Goal: Feedback & Contribution: Contribute content

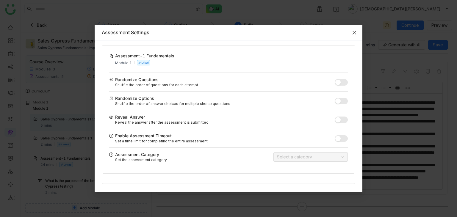
click at [354, 34] on icon "Close" at bounding box center [355, 33] width 4 height 4
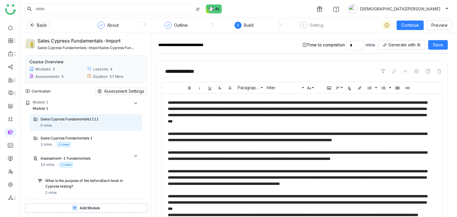
click at [34, 24] on icon at bounding box center [32, 25] width 4 height 4
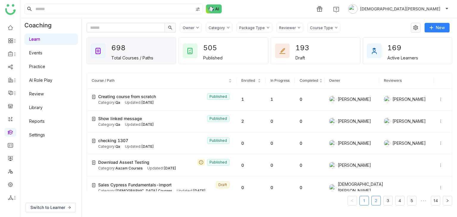
click at [380, 201] on link "2" at bounding box center [376, 200] width 9 height 9
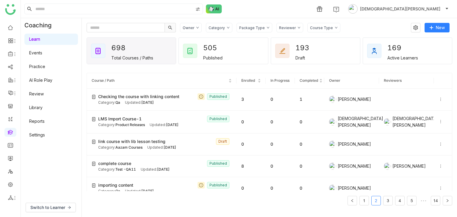
click at [42, 50] on link "Events" at bounding box center [35, 52] width 13 height 5
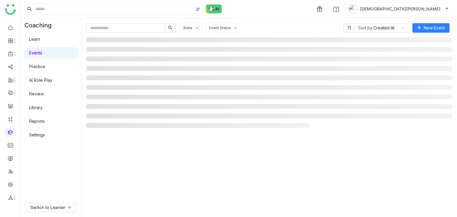
click at [43, 110] on link "Library" at bounding box center [35, 107] width 13 height 5
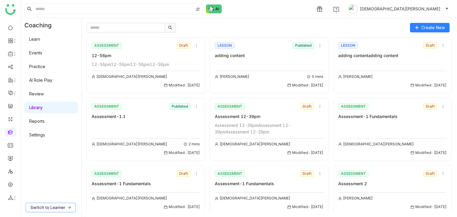
click at [61, 207] on span "Switch to Learner" at bounding box center [47, 207] width 35 height 7
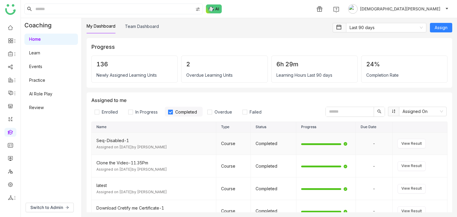
scroll to position [60, 0]
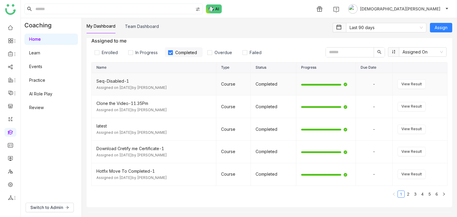
click at [128, 82] on div "Seq-Disabled-1" at bounding box center [153, 81] width 115 height 7
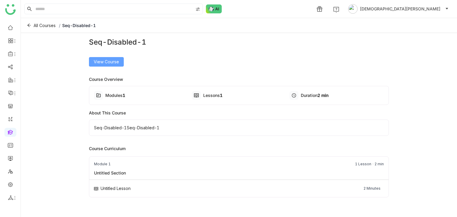
click at [96, 65] on span "View Course" at bounding box center [106, 62] width 25 height 7
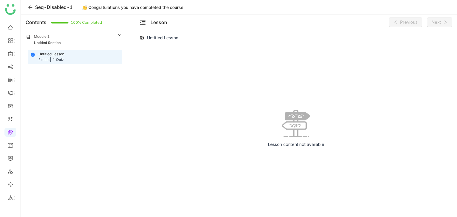
click at [45, 4] on span "Seq-Disabled-1" at bounding box center [53, 7] width 37 height 6
click at [32, 8] on icon at bounding box center [30, 7] width 5 height 5
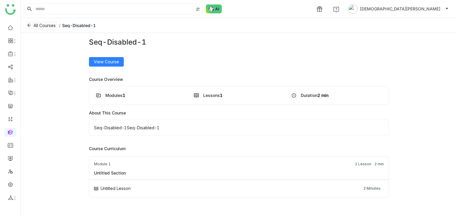
click at [40, 25] on span "All Courses" at bounding box center [45, 25] width 22 height 7
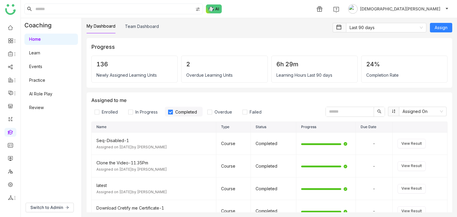
click at [185, 110] on span "Completed" at bounding box center [186, 112] width 26 height 5
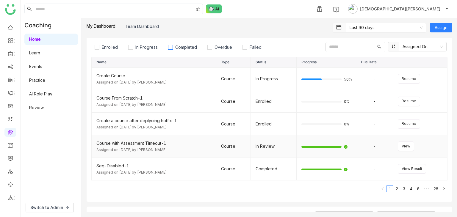
scroll to position [30, 0]
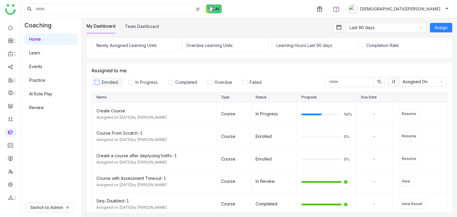
click at [105, 85] on label "Enrolled" at bounding box center [107, 82] width 32 height 10
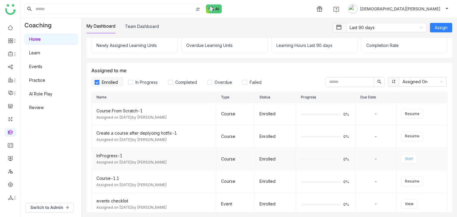
click at [411, 160] on button "Start" at bounding box center [409, 159] width 16 height 10
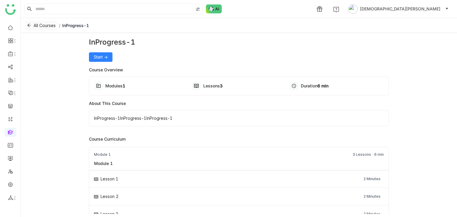
click at [28, 23] on icon at bounding box center [29, 25] width 4 height 4
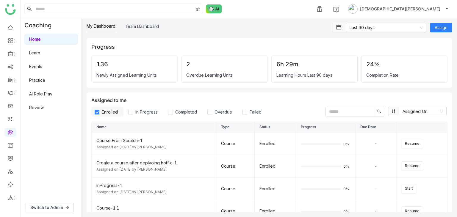
click at [110, 110] on span "Enrolled" at bounding box center [109, 112] width 21 height 5
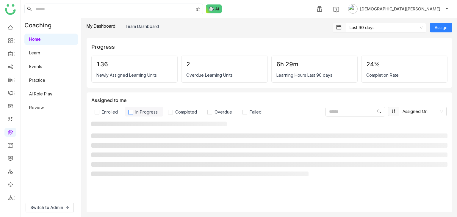
click at [148, 110] on span "In Progress" at bounding box center [146, 112] width 27 height 5
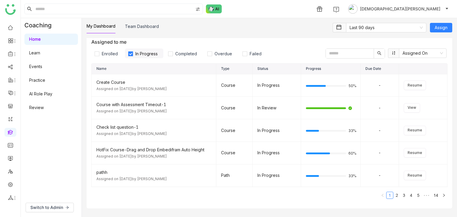
scroll to position [60, 0]
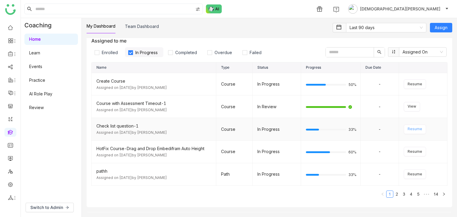
click at [415, 131] on span "Resume" at bounding box center [415, 129] width 15 height 6
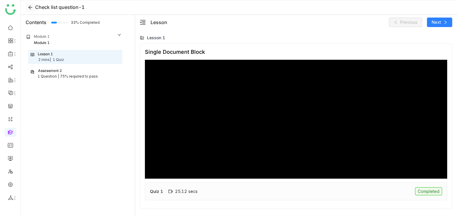
click at [32, 6] on icon at bounding box center [30, 7] width 5 height 5
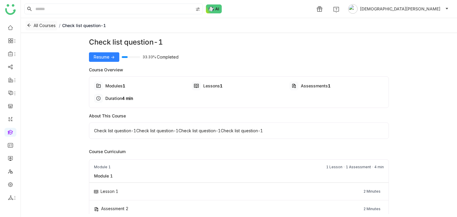
click at [43, 25] on span "All Courses" at bounding box center [45, 25] width 22 height 7
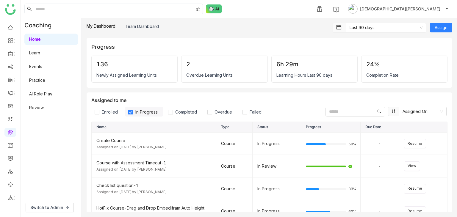
click at [144, 111] on span "In Progress" at bounding box center [146, 112] width 27 height 5
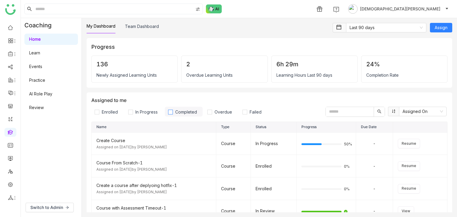
click at [182, 110] on span "Completed" at bounding box center [186, 112] width 26 height 5
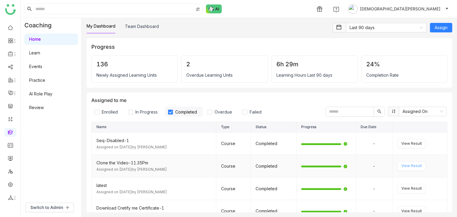
click at [411, 167] on span "View Result" at bounding box center [411, 166] width 21 height 6
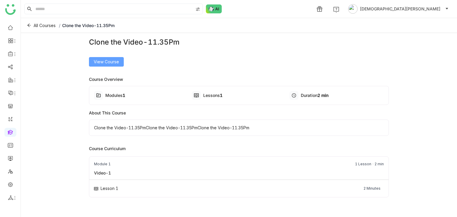
click at [102, 64] on span "View Course" at bounding box center [106, 62] width 25 height 7
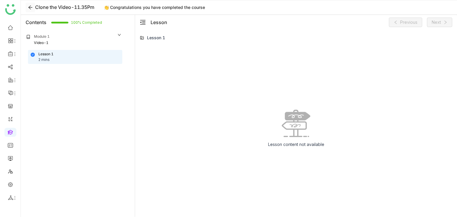
click at [32, 7] on icon at bounding box center [30, 8] width 4 height 4
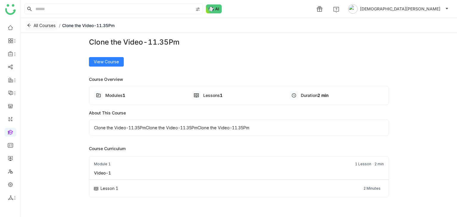
click at [51, 25] on span "All Courses" at bounding box center [45, 25] width 22 height 7
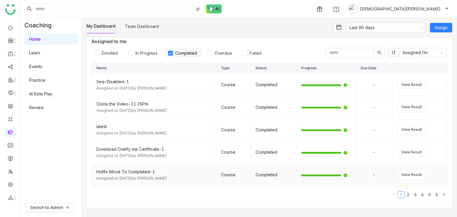
scroll to position [60, 0]
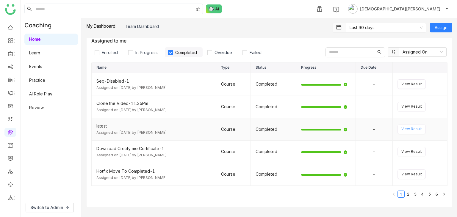
click at [407, 127] on span "View Result" at bounding box center [411, 129] width 21 height 6
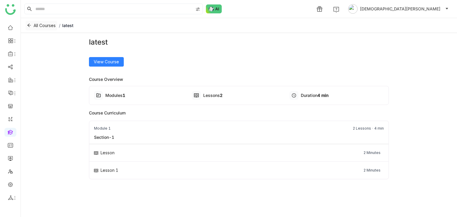
click at [43, 26] on span "All Courses" at bounding box center [45, 25] width 22 height 7
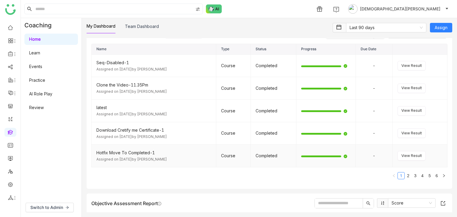
scroll to position [60, 0]
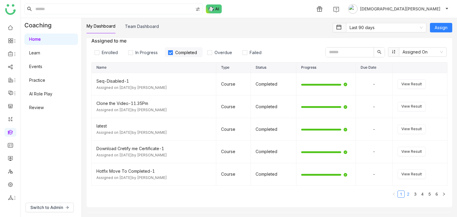
click at [405, 193] on link "2" at bounding box center [408, 194] width 7 height 7
click at [414, 53] on nz-select-item "Assigned On" at bounding box center [423, 52] width 40 height 9
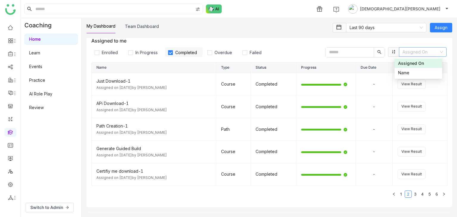
click at [414, 51] on nz-select-item "Assigned On" at bounding box center [423, 52] width 40 height 9
click at [412, 194] on link "3" at bounding box center [415, 194] width 7 height 7
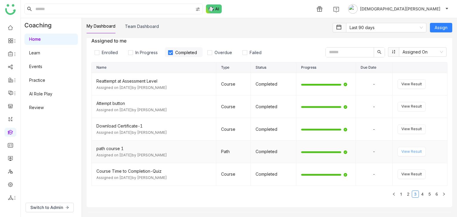
click at [406, 151] on span "View Result" at bounding box center [411, 152] width 21 height 6
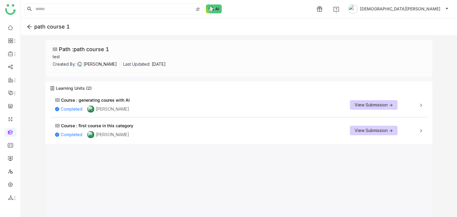
click at [374, 107] on span "View Submission ->" at bounding box center [374, 105] width 38 height 7
click at [28, 25] on icon at bounding box center [29, 26] width 5 height 5
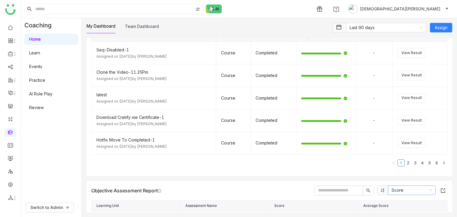
scroll to position [119, 0]
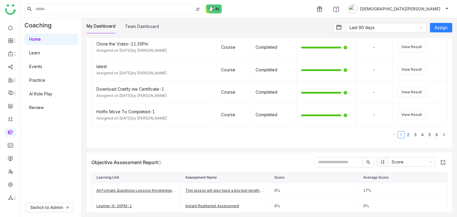
click at [413, 132] on link "3" at bounding box center [415, 135] width 7 height 7
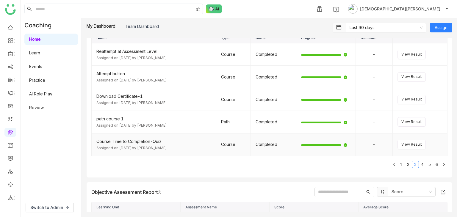
scroll to position [89, 0]
click at [419, 162] on link "4" at bounding box center [422, 164] width 7 height 7
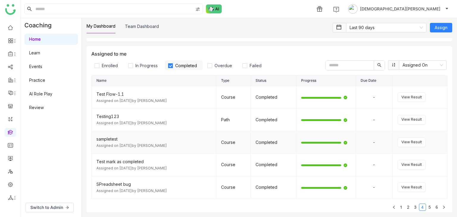
scroll to position [60, 0]
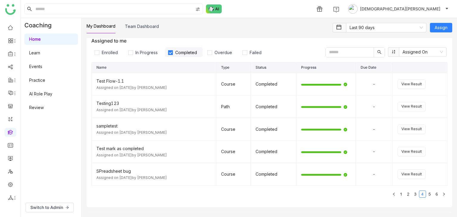
click at [426, 194] on link "5" at bounding box center [429, 194] width 7 height 7
click at [434, 193] on link "6" at bounding box center [437, 194] width 7 height 7
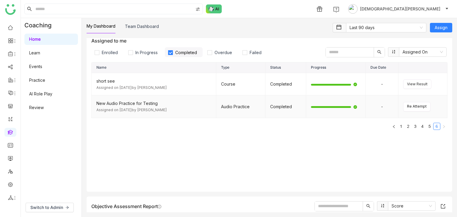
click at [354, 107] on icon at bounding box center [356, 107] width 4 height 4
click at [137, 101] on div "New Audio Practice for Testing" at bounding box center [153, 103] width 115 height 7
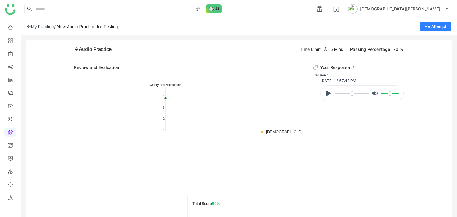
click at [38, 26] on div "My Practice" at bounding box center [40, 26] width 27 height 5
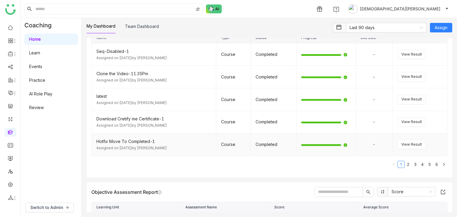
scroll to position [179, 0]
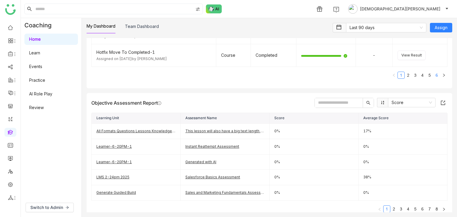
click at [434, 75] on link "6" at bounding box center [437, 75] width 7 height 7
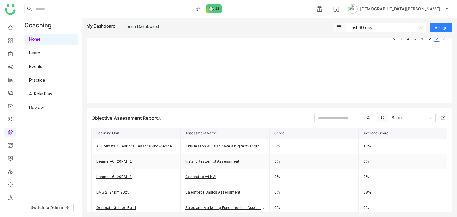
scroll to position [89, 0]
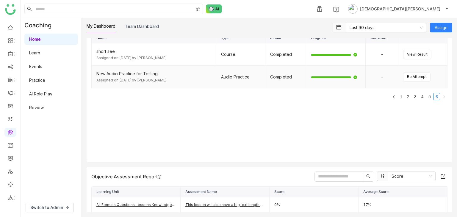
click at [409, 76] on span "Re Attempt" at bounding box center [417, 77] width 20 height 6
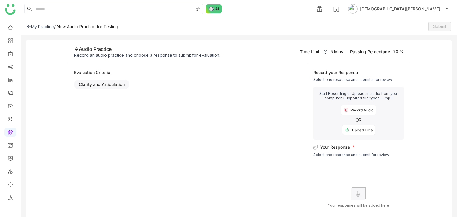
click at [34, 28] on div "My Practice" at bounding box center [40, 26] width 27 height 5
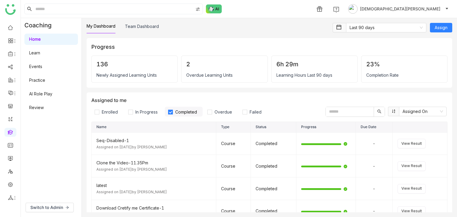
click at [193, 112] on span "Completed" at bounding box center [186, 112] width 26 height 5
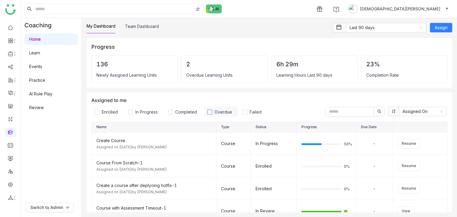
click at [212, 113] on span "Overdue" at bounding box center [223, 112] width 22 height 5
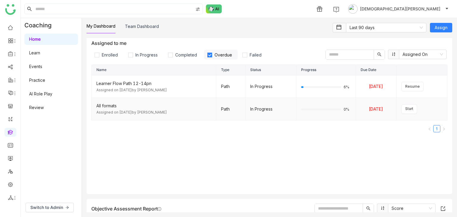
scroll to position [60, 0]
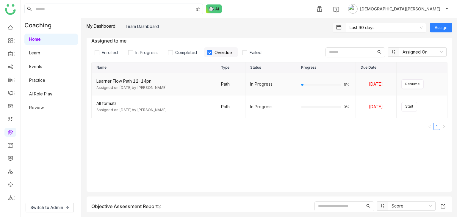
click at [413, 90] on td "Resume" at bounding box center [422, 84] width 51 height 23
click at [414, 85] on span "Resume" at bounding box center [412, 85] width 15 height 6
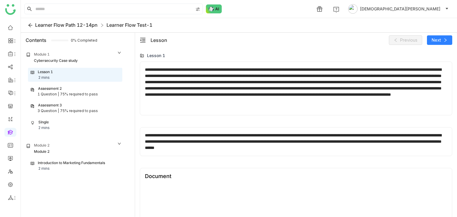
click at [79, 26] on span "Learner Flow Path 12-14pn" at bounding box center [66, 25] width 62 height 6
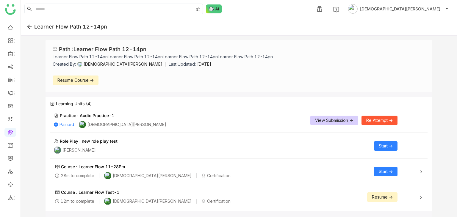
click at [30, 27] on icon at bounding box center [29, 26] width 5 height 5
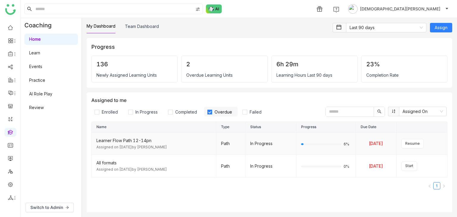
scroll to position [60, 0]
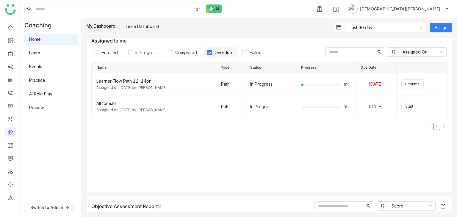
click at [217, 51] on span "Overdue" at bounding box center [223, 52] width 22 height 5
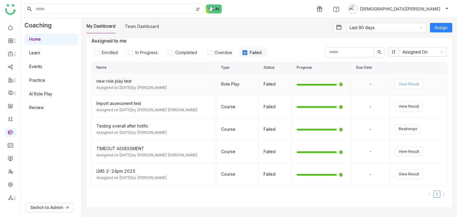
click at [399, 82] on span "View Result" at bounding box center [409, 85] width 21 height 6
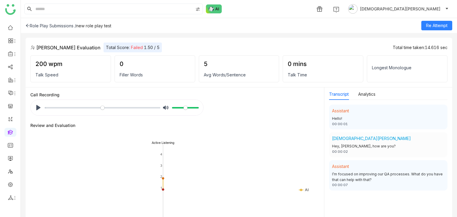
click at [32, 22] on div "Role Play Submissions / new role play test Re Attempt" at bounding box center [239, 25] width 436 height 15
click at [32, 24] on div "Role Play Submissions /" at bounding box center [51, 25] width 51 height 5
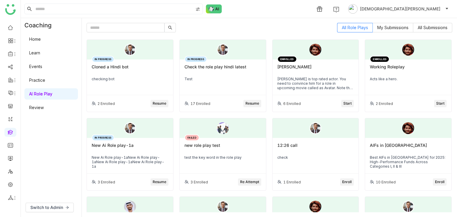
click at [41, 39] on link "Home" at bounding box center [35, 39] width 12 height 5
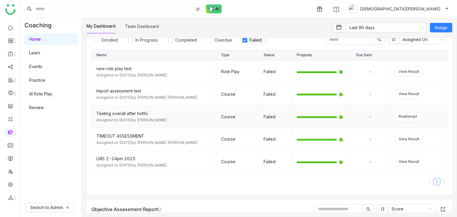
scroll to position [60, 0]
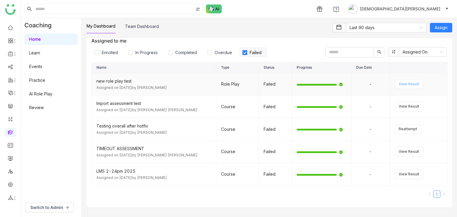
click at [413, 84] on span "View Result" at bounding box center [409, 85] width 21 height 6
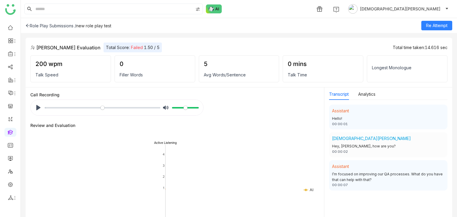
click at [28, 24] on icon at bounding box center [28, 26] width 4 height 4
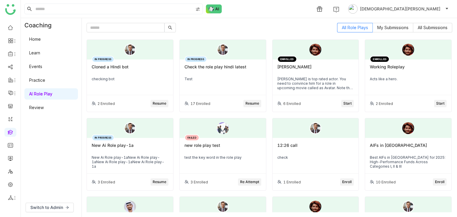
click at [41, 37] on link "Home" at bounding box center [35, 39] width 12 height 5
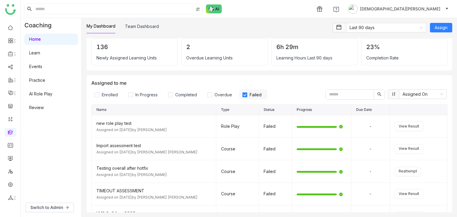
scroll to position [30, 0]
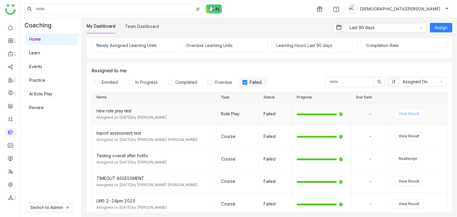
click at [402, 114] on span "View Result" at bounding box center [409, 114] width 21 height 6
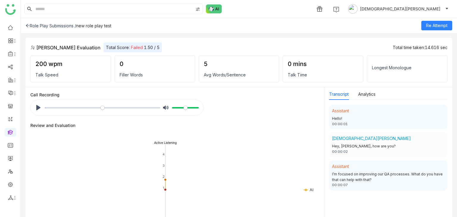
click at [40, 26] on div "Role Play Submissions /" at bounding box center [51, 25] width 51 height 5
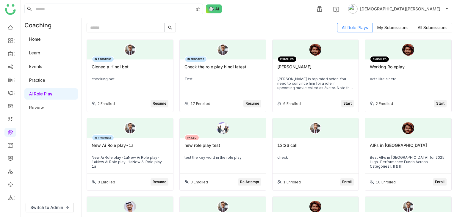
click at [32, 38] on link "Home" at bounding box center [35, 39] width 12 height 5
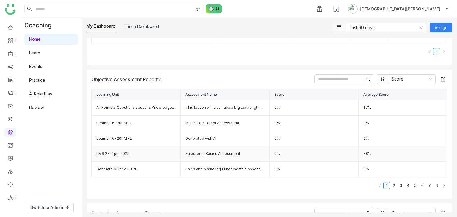
scroll to position [238, 0]
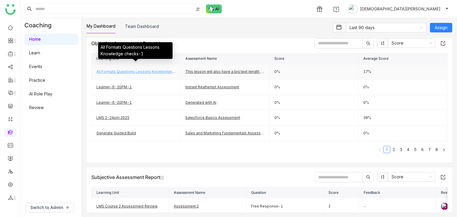
click at [158, 70] on link "All Formats Questions Lessons Knowledge checks-1" at bounding box center [143, 71] width 94 height 4
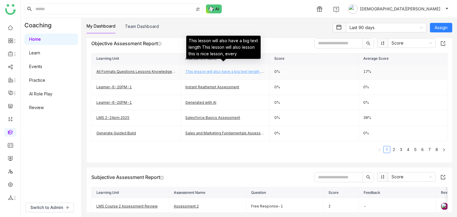
click at [204, 71] on link "This lesson will also have a big text length This lesson will also lesson this …" at bounding box center [268, 71] width 167 height 4
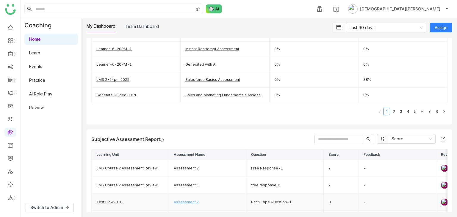
scroll to position [327, 0]
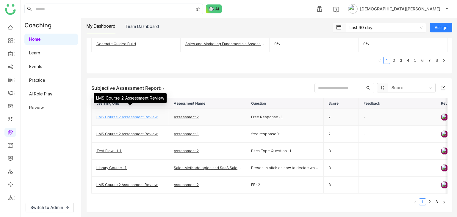
click at [132, 115] on link "LMS Course 2 Assessment Review" at bounding box center [126, 117] width 61 height 4
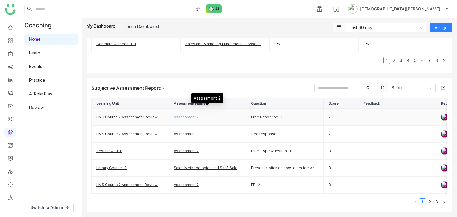
click at [188, 116] on link "Assessment 2" at bounding box center [186, 117] width 25 height 4
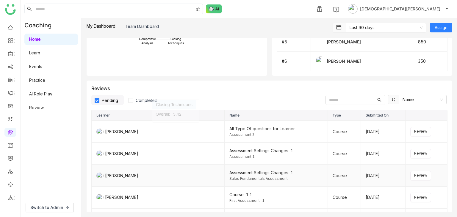
scroll to position [655, 0]
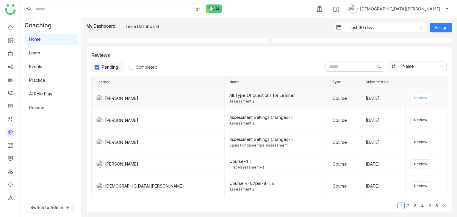
click at [415, 101] on span "Review" at bounding box center [420, 99] width 13 height 6
click at [110, 69] on span "Pending" at bounding box center [109, 67] width 21 height 5
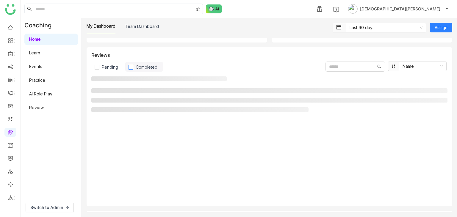
click at [145, 69] on span "Completed" at bounding box center [146, 67] width 26 height 5
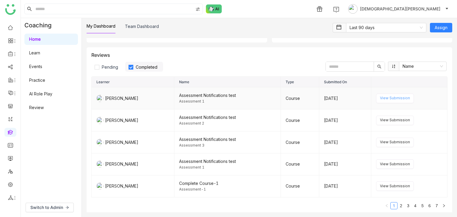
click at [389, 101] on span "View Submission" at bounding box center [395, 99] width 30 height 6
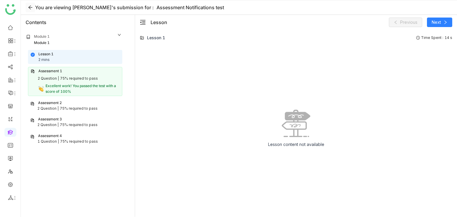
click at [29, 7] on icon at bounding box center [30, 8] width 4 height 4
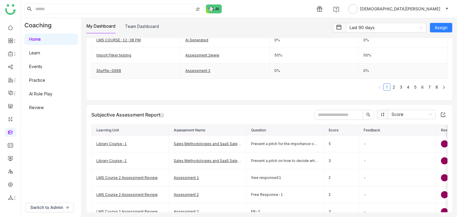
scroll to position [269, 0]
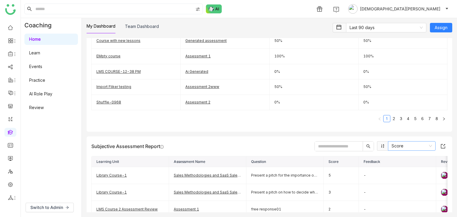
click at [405, 142] on nz-select-item "Score" at bounding box center [412, 146] width 40 height 9
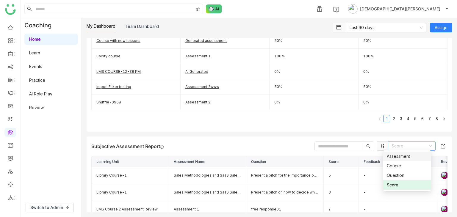
click at [400, 157] on div "Assessment" at bounding box center [407, 156] width 40 height 7
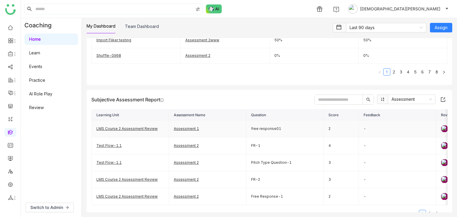
scroll to position [329, 0]
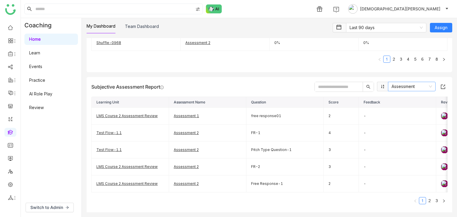
click at [404, 86] on nz-select-item "Assessment" at bounding box center [412, 86] width 40 height 9
click at [398, 108] on div "Course" at bounding box center [407, 106] width 40 height 7
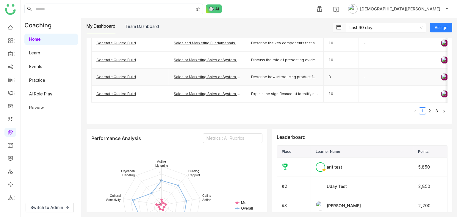
scroll to position [358, 0]
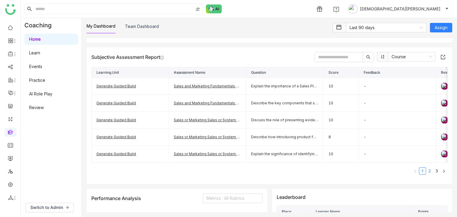
click at [426, 172] on link "2" at bounding box center [429, 171] width 7 height 7
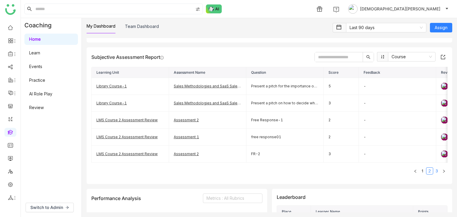
click at [434, 174] on link "3" at bounding box center [437, 171] width 7 height 7
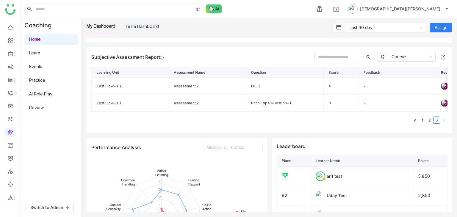
click at [426, 123] on link "2" at bounding box center [429, 120] width 7 height 7
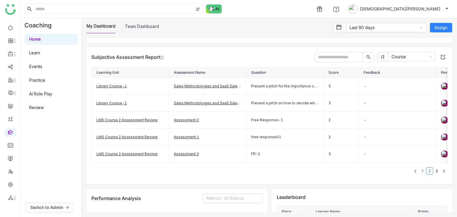
click at [420, 171] on link "1" at bounding box center [422, 171] width 7 height 7
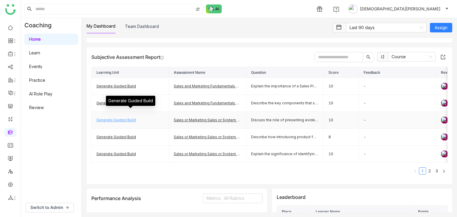
click at [124, 118] on link "Generate Guided Build" at bounding box center [116, 120] width 40 height 4
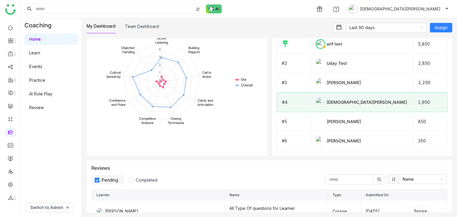
scroll to position [507, 0]
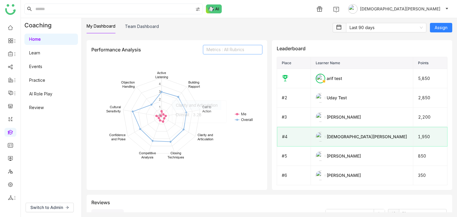
click at [231, 52] on nz-select-top-control "Metrics : All Rubrics" at bounding box center [233, 50] width 60 height 10
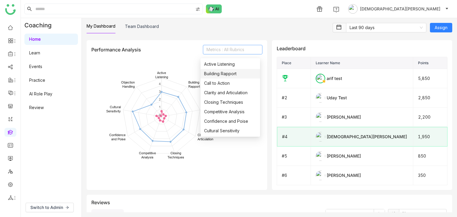
click at [231, 75] on div "Building Rapport" at bounding box center [230, 74] width 52 height 7
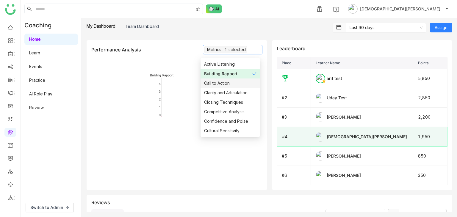
click at [220, 82] on div "Call to Action" at bounding box center [230, 83] width 52 height 7
click at [226, 63] on div "Active Listening" at bounding box center [230, 64] width 52 height 7
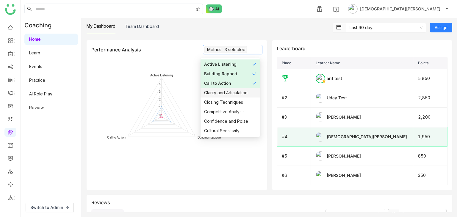
click at [222, 94] on div "Clarity and Articulation" at bounding box center [230, 93] width 52 height 7
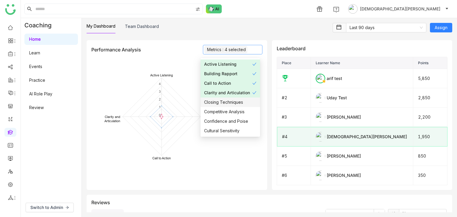
click at [221, 104] on div "Closing Techniques" at bounding box center [230, 102] width 52 height 7
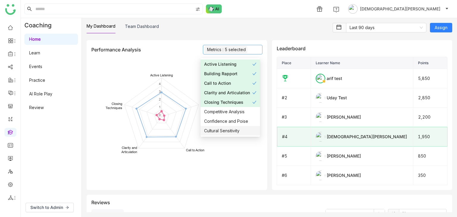
click at [223, 157] on rect at bounding box center [175, 117] width 168 height 119
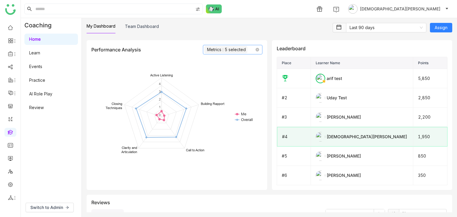
click at [245, 52] on nz-select-top-control "Metrics : 5 selected" at bounding box center [233, 50] width 60 height 10
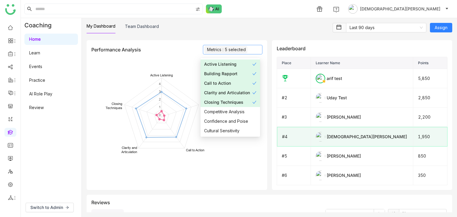
click at [239, 63] on div "Active Listening" at bounding box center [228, 64] width 48 height 7
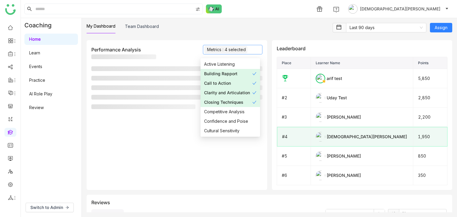
click at [233, 74] on div "Building Rapport" at bounding box center [228, 74] width 48 height 7
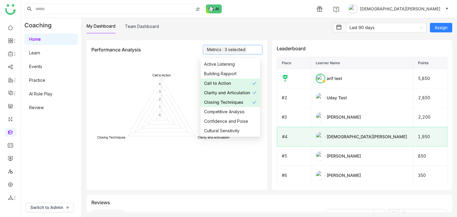
click at [230, 81] on div "Call to Action" at bounding box center [228, 83] width 48 height 7
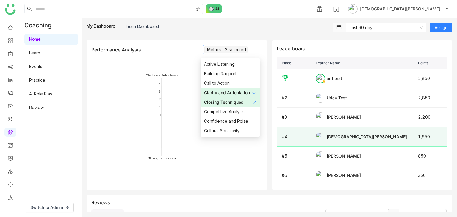
drag, startPoint x: 225, startPoint y: 92, endPoint x: 222, endPoint y: 98, distance: 6.7
click at [225, 92] on div "Clarity and Articulation" at bounding box center [228, 93] width 48 height 7
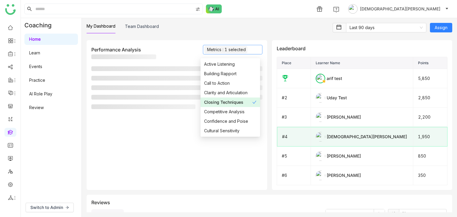
drag, startPoint x: 222, startPoint y: 98, endPoint x: 221, endPoint y: 105, distance: 7.3
click at [222, 99] on nz-option-item "Closing Techniques" at bounding box center [231, 103] width 60 height 10
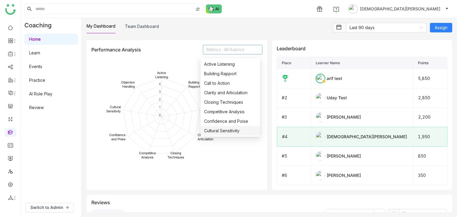
click at [193, 143] on rect at bounding box center [175, 117] width 168 height 119
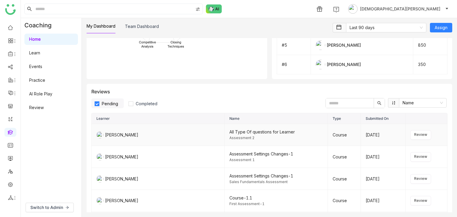
scroll to position [626, 0]
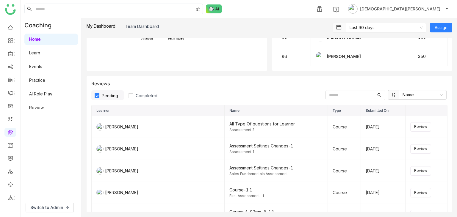
click at [113, 98] on span "Pending" at bounding box center [109, 95] width 21 height 5
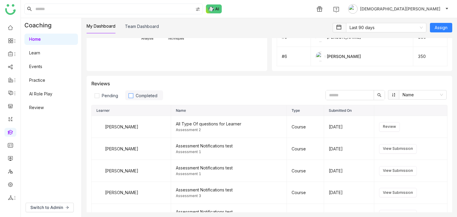
click at [136, 97] on span "Completed" at bounding box center [146, 95] width 26 height 5
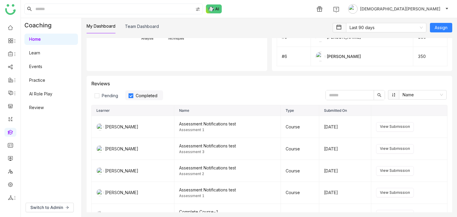
drag, startPoint x: 121, startPoint y: 97, endPoint x: 126, endPoint y: 98, distance: 5.4
click at [123, 97] on label "Pending" at bounding box center [107, 95] width 32 height 10
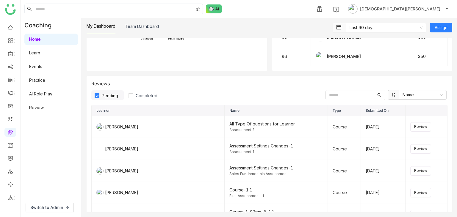
click at [213, 96] on div "Pending Completed Name" at bounding box center [269, 95] width 356 height 10
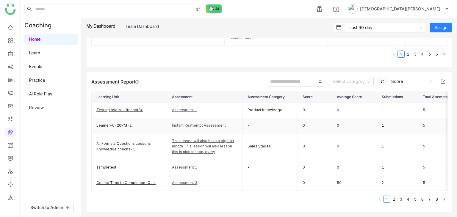
scroll to position [834, 0]
click at [117, 108] on link "Testing overall after hotfix" at bounding box center [119, 110] width 46 height 4
click at [118, 123] on link "Learner-6-20PM-1" at bounding box center [113, 125] width 35 height 4
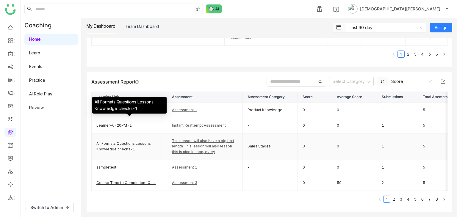
click at [112, 141] on div "All Formats Questions Lessons Knowledge checks-1" at bounding box center [129, 146] width 66 height 11
click at [118, 141] on link "All Formats Questions Lessons Knowledge checks-1" at bounding box center [123, 146] width 54 height 10
click at [112, 141] on link "All Formats Questions Lessons Knowledge checks-1" at bounding box center [123, 146] width 54 height 10
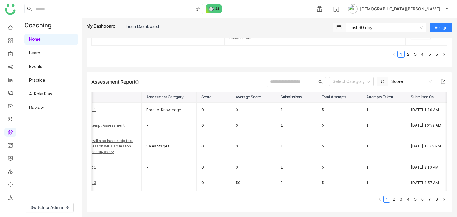
scroll to position [0, 0]
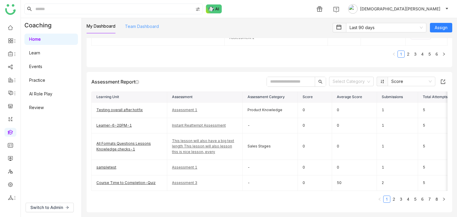
click at [147, 25] on link "Team Dashboard" at bounding box center [142, 26] width 34 height 5
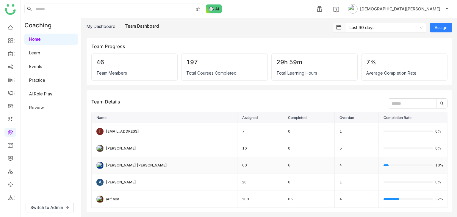
click at [124, 166] on div "Anil Reddy Kesireddy" at bounding box center [136, 166] width 61 height 6
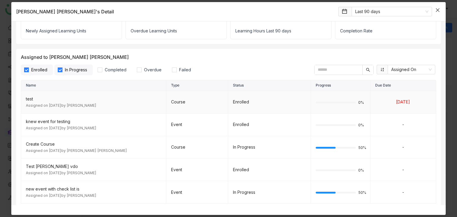
scroll to position [30, 0]
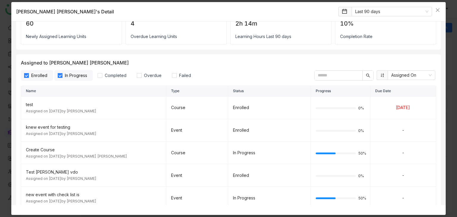
click at [64, 74] on span "In Progress" at bounding box center [75, 75] width 27 height 7
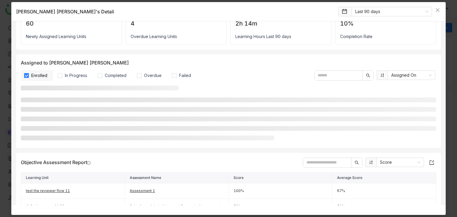
click at [38, 73] on span "Enrolled" at bounding box center [39, 75] width 21 height 7
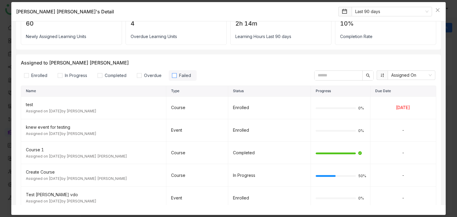
click at [169, 75] on label "Failed" at bounding box center [183, 75] width 28 height 11
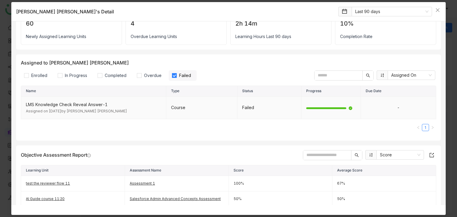
click at [315, 107] on div at bounding box center [326, 108] width 40 height 2
click at [218, 107] on div "Course" at bounding box center [201, 107] width 61 height 7
click at [155, 106] on div "LMS Knowledge Check Reveal Answer-1" at bounding box center [93, 104] width 135 height 7
click at [67, 102] on div "LMS Knowledge Check Reveal Answer-1" at bounding box center [93, 104] width 135 height 7
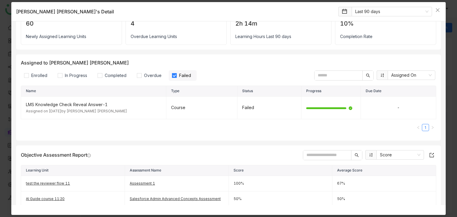
click at [179, 74] on span "Failed" at bounding box center [185, 75] width 17 height 7
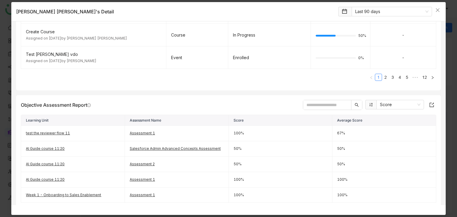
scroll to position [208, 0]
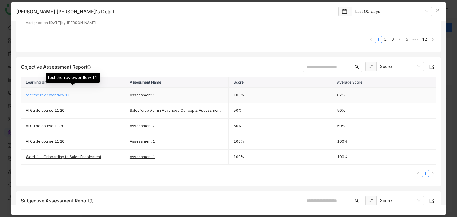
click at [38, 94] on link "test the reviewer flow 11" at bounding box center [48, 95] width 44 height 4
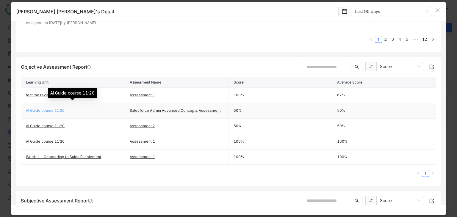
click at [42, 109] on link "AI Guide course 11:20" at bounding box center [45, 110] width 39 height 4
click at [312, 66] on input "text" at bounding box center [327, 67] width 48 height 10
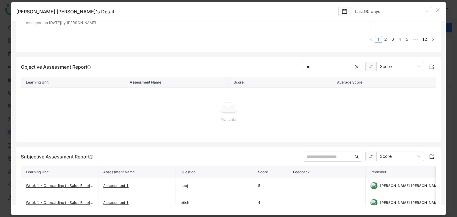
type input "*"
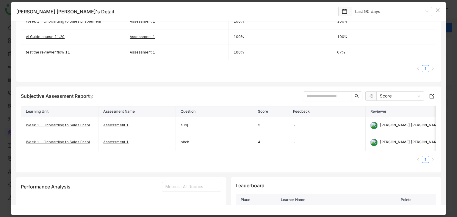
scroll to position [327, 0]
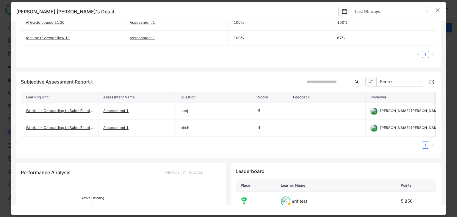
click at [436, 10] on icon "Close" at bounding box center [437, 10] width 5 height 5
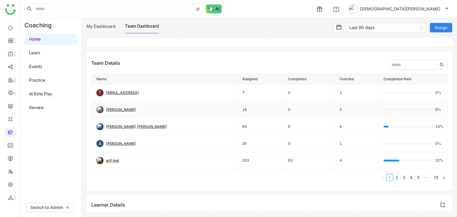
scroll to position [60, 0]
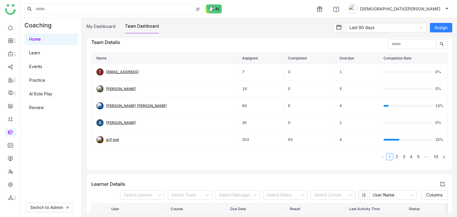
click at [396, 42] on input "text" at bounding box center [412, 44] width 48 height 10
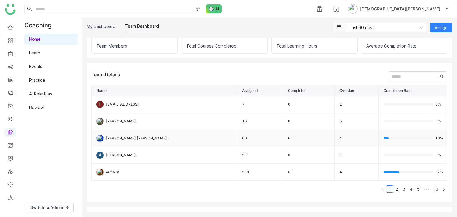
scroll to position [0, 0]
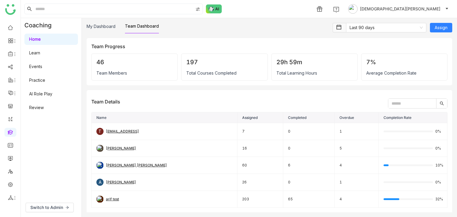
click at [393, 101] on input "text" at bounding box center [412, 104] width 48 height 10
click at [395, 103] on input "text" at bounding box center [412, 104] width 48 height 10
type input "*****"
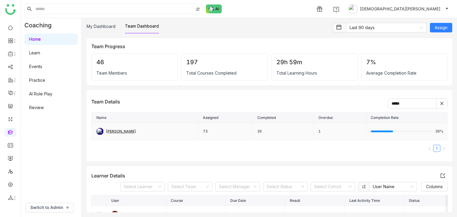
click at [118, 131] on div "chiru balaya" at bounding box center [121, 132] width 30 height 6
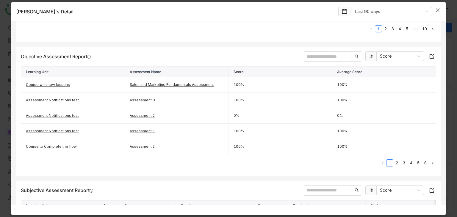
scroll to position [208, 0]
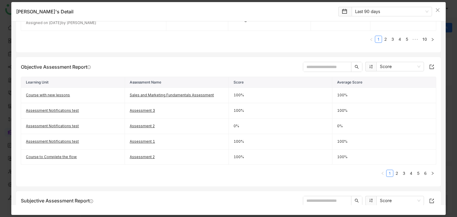
click at [330, 62] on input "text" at bounding box center [327, 67] width 48 height 10
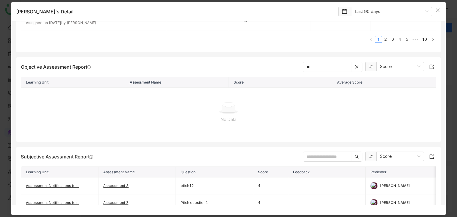
type input "*"
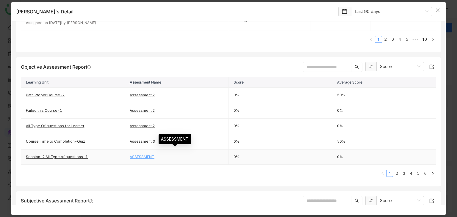
click at [136, 156] on link "ASSESSMENT" at bounding box center [142, 157] width 25 height 4
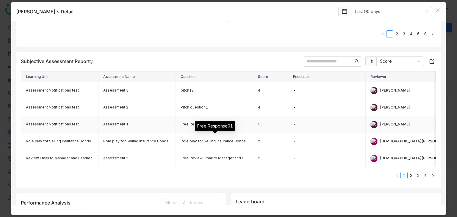
scroll to position [357, 0]
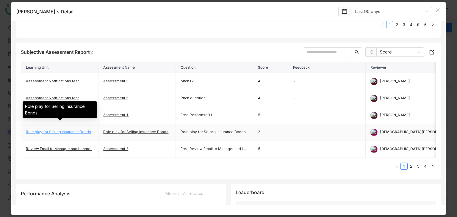
click at [72, 130] on link "Role play for Selling Insurance Bonds" at bounding box center [58, 132] width 65 height 4
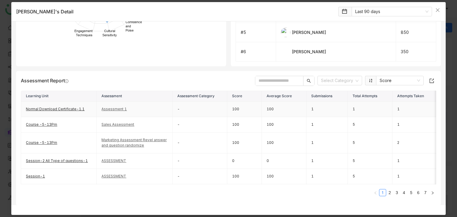
scroll to position [655, 0]
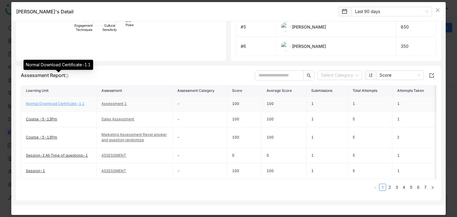
click at [65, 101] on link "Normal Download Certificate-1.1" at bounding box center [55, 103] width 59 height 4
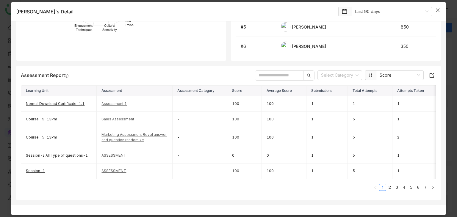
click at [437, 10] on icon "Close" at bounding box center [437, 10] width 5 height 5
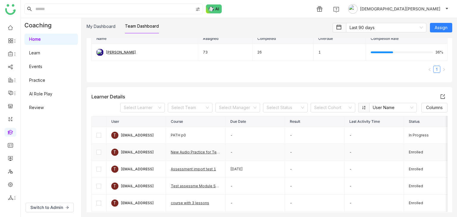
scroll to position [119, 0]
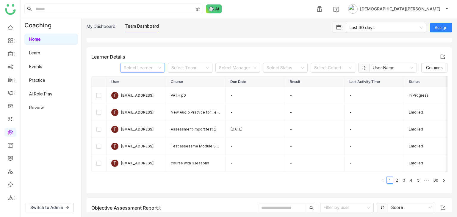
click at [143, 70] on input at bounding box center [140, 67] width 33 height 9
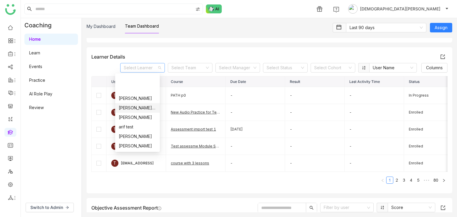
click at [133, 105] on div "Anil Reddy Kesireddy" at bounding box center [137, 108] width 37 height 7
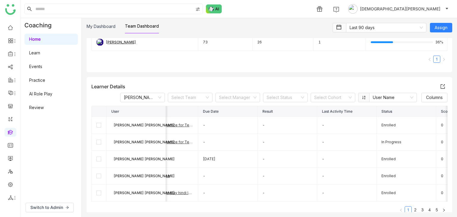
scroll to position [0, 0]
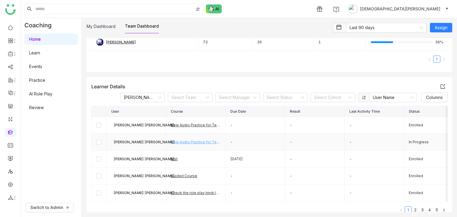
click at [186, 141] on link "New Audio Practice for Testing" at bounding box center [198, 142] width 54 height 4
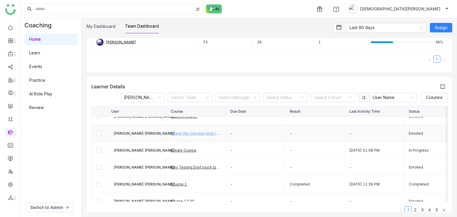
click at [188, 132] on link "Check the role play hindi latest" at bounding box center [198, 133] width 54 height 4
click at [182, 184] on link "Course 1" at bounding box center [179, 184] width 16 height 4
click at [323, 98] on input at bounding box center [330, 97] width 33 height 9
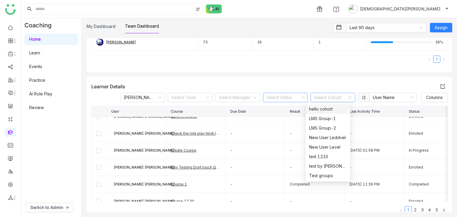
click at [284, 98] on input at bounding box center [283, 97] width 33 height 9
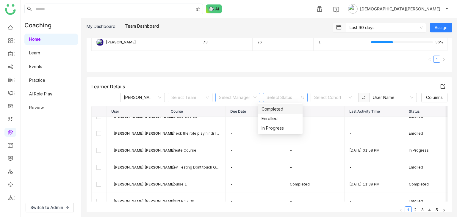
click at [238, 100] on input at bounding box center [235, 97] width 33 height 9
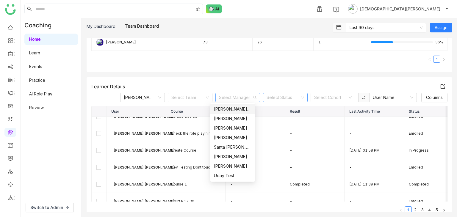
click at [269, 96] on input at bounding box center [283, 97] width 33 height 9
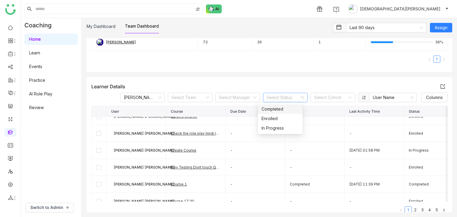
click at [275, 108] on div "Completed" at bounding box center [280, 109] width 37 height 7
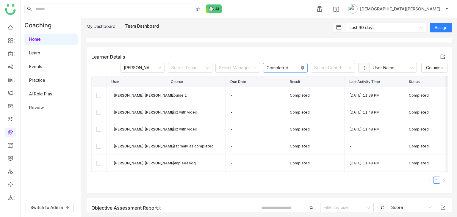
click at [301, 67] on icon at bounding box center [303, 68] width 4 height 4
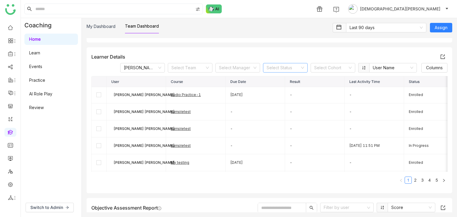
scroll to position [228, 0]
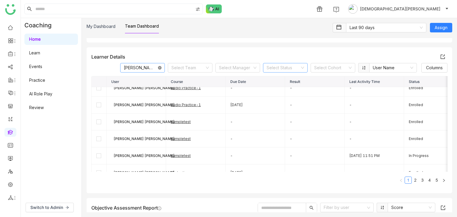
click at [158, 66] on icon at bounding box center [160, 68] width 4 height 4
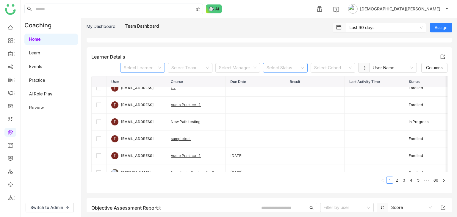
click at [144, 67] on input at bounding box center [140, 67] width 33 height 9
type input "*****"
click at [139, 79] on div "chiru balaya" at bounding box center [137, 79] width 37 height 7
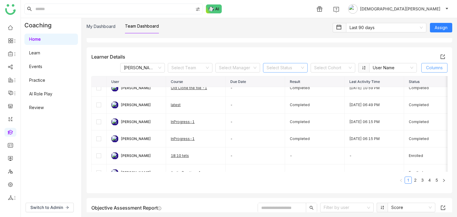
click at [426, 65] on span "Columns" at bounding box center [434, 68] width 17 height 7
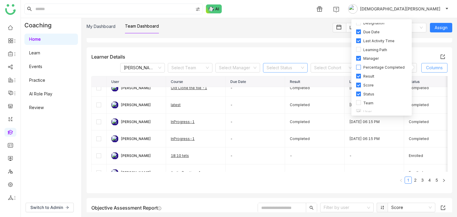
scroll to position [26, 0]
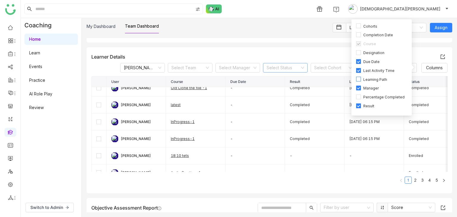
click at [369, 78] on span "Learning Path" at bounding box center [375, 80] width 29 height 6
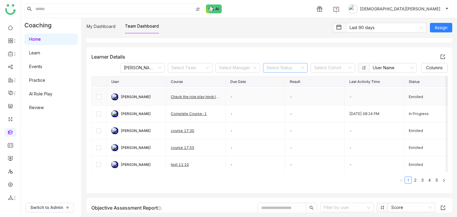
scroll to position [20, 0]
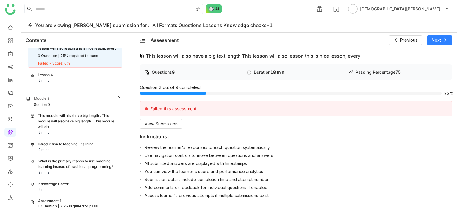
scroll to position [82, 0]
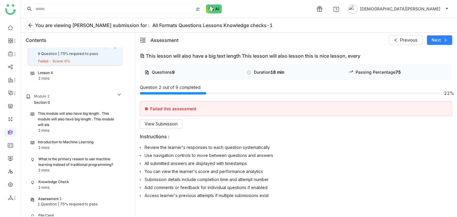
click at [29, 25] on icon at bounding box center [30, 26] width 4 height 4
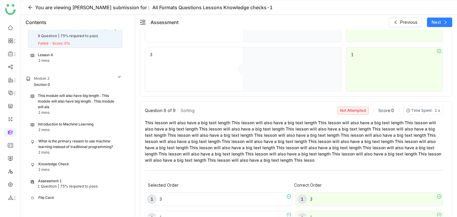
scroll to position [923, 0]
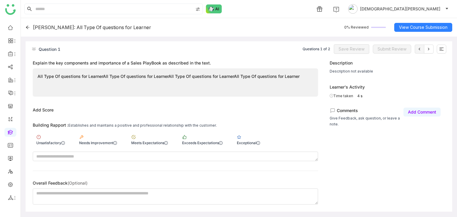
click at [29, 28] on icon at bounding box center [28, 27] width 4 height 4
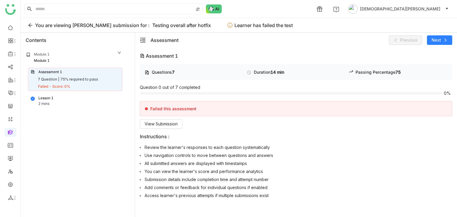
click at [61, 55] on div "Module 1" at bounding box center [74, 55] width 96 height 6
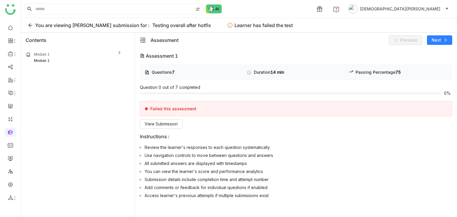
click at [71, 58] on div "Module 1" at bounding box center [74, 61] width 96 height 6
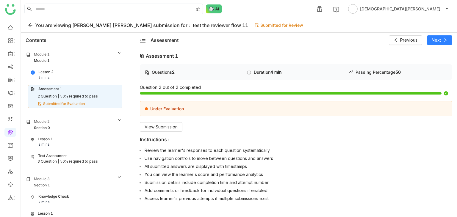
scroll to position [12, 0]
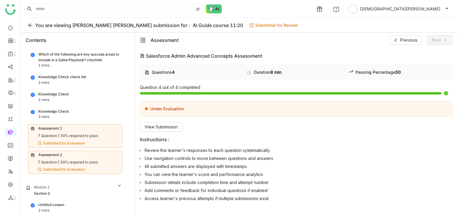
scroll to position [36, 0]
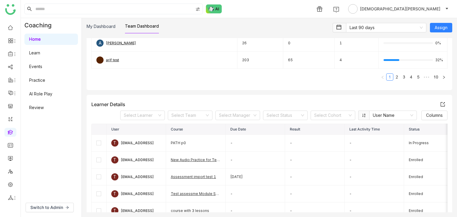
scroll to position [149, 0]
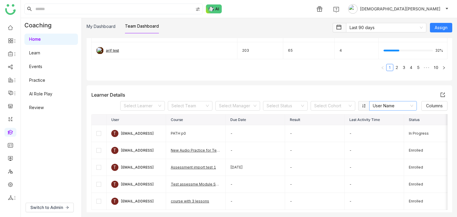
click at [409, 105] on nz-select-top-control "User Name" at bounding box center [393, 106] width 48 height 10
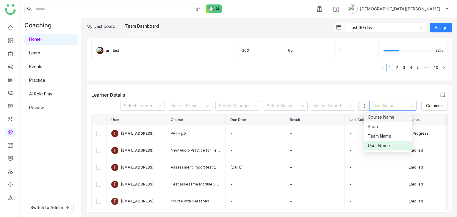
click at [395, 90] on div "Learner Details" at bounding box center [269, 95] width 356 height 10
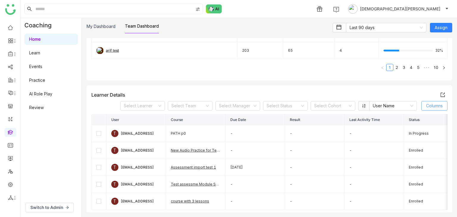
click at [426, 104] on span "Columns" at bounding box center [434, 106] width 17 height 7
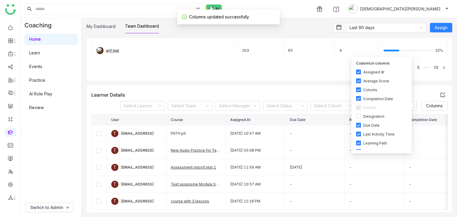
click at [361, 98] on span "Completion Date" at bounding box center [378, 99] width 35 height 6
click at [361, 90] on span "Cohorts" at bounding box center [370, 90] width 19 height 6
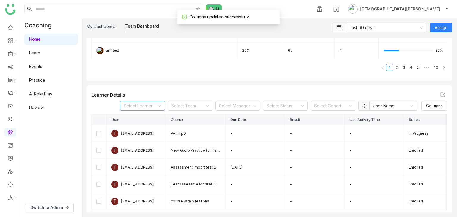
click at [149, 105] on input at bounding box center [140, 105] width 33 height 9
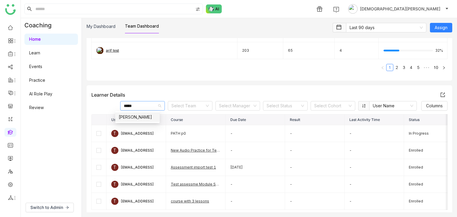
type input "*****"
click at [145, 116] on div "chiru balaya" at bounding box center [137, 117] width 37 height 7
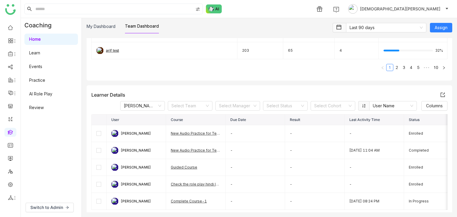
click at [170, 93] on div "Learner Details" at bounding box center [269, 95] width 356 height 10
click at [192, 132] on link "New Audio Practice for Testing" at bounding box center [198, 133] width 54 height 4
click at [196, 183] on link "Check the role play hindi latest" at bounding box center [198, 184] width 54 height 4
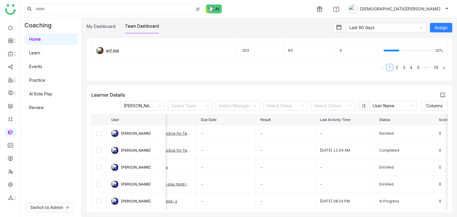
scroll to position [0, 0]
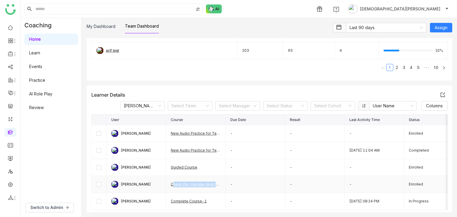
drag, startPoint x: 209, startPoint y: 184, endPoint x: 217, endPoint y: 187, distance: 9.1
click at [217, 187] on td "Check the role play hindi latest" at bounding box center [196, 184] width 60 height 17
copy link "Check the role play hindi lat"
click at [41, 59] on div "Home Learn Events Practice AI Role Play Review" at bounding box center [51, 73] width 61 height 82
click at [40, 55] on link "Learn" at bounding box center [34, 52] width 11 height 5
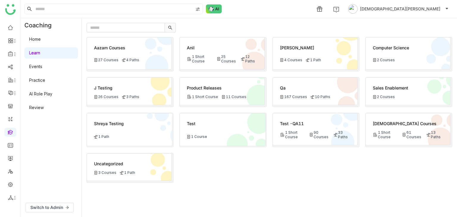
click at [32, 93] on link "AI Role Play" at bounding box center [40, 93] width 23 height 5
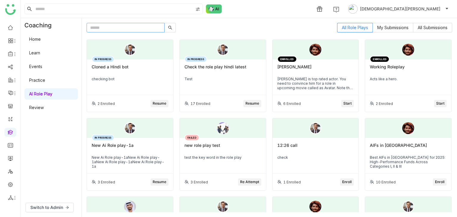
click at [101, 27] on input "text" at bounding box center [126, 28] width 78 height 10
paste input "**********"
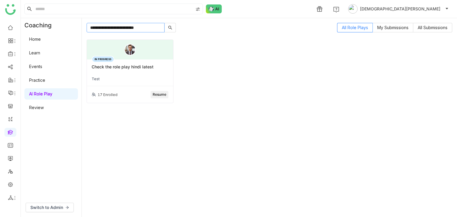
type input "**********"
click at [146, 73] on div "Check the role play hindi latest" at bounding box center [130, 69] width 77 height 10
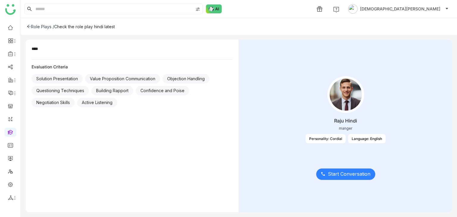
click at [37, 28] on div "Role Plays /" at bounding box center [40, 26] width 27 height 5
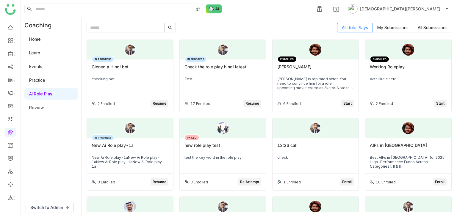
click at [41, 37] on link "Home" at bounding box center [35, 39] width 12 height 5
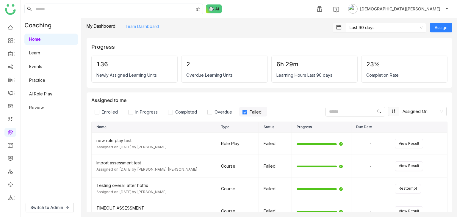
click at [148, 27] on link "Team Dashboard" at bounding box center [142, 26] width 34 height 5
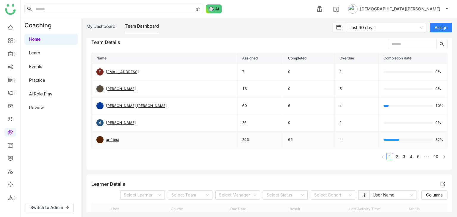
scroll to position [149, 0]
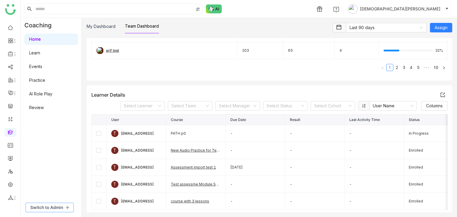
click at [61, 205] on span "Switch to Admin" at bounding box center [46, 207] width 33 height 7
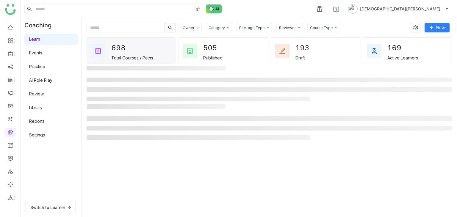
click at [40, 110] on link "Library" at bounding box center [35, 107] width 13 height 5
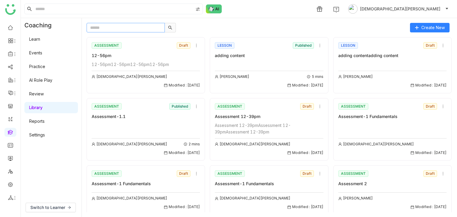
click at [120, 29] on input "text" at bounding box center [126, 28] width 78 height 10
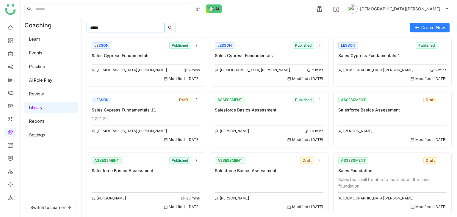
type input "*****"
click at [319, 45] on nz-icon at bounding box center [320, 45] width 7 height 4
click at [318, 87] on span "Delete" at bounding box center [323, 90] width 13 height 7
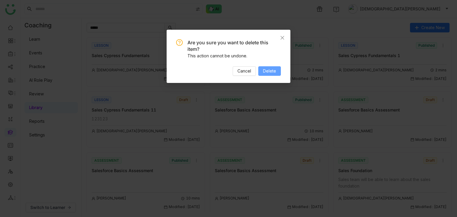
click at [267, 72] on span "Delete" at bounding box center [269, 71] width 13 height 7
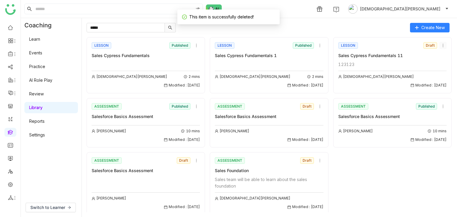
click at [441, 43] on icon at bounding box center [443, 45] width 4 height 4
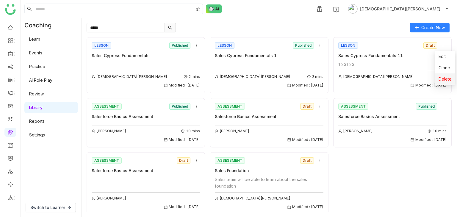
click at [442, 76] on span "Delete" at bounding box center [445, 79] width 13 height 7
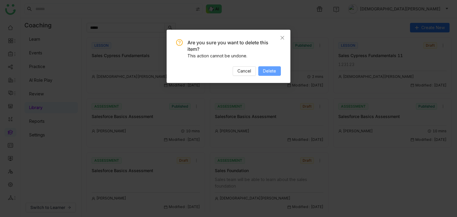
click at [273, 69] on span "Delete" at bounding box center [269, 71] width 13 height 7
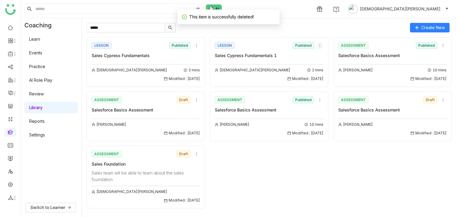
click at [321, 46] on icon at bounding box center [320, 45] width 4 height 4
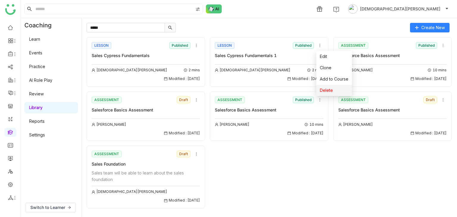
click at [329, 87] on span "Delete" at bounding box center [326, 90] width 13 height 7
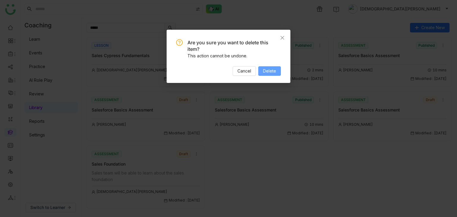
click at [276, 75] on button "Delete" at bounding box center [269, 71] width 23 height 10
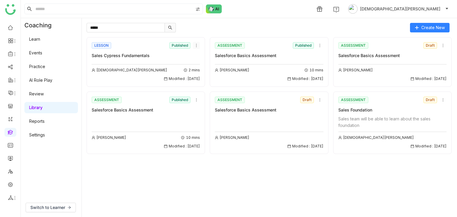
click at [196, 46] on icon at bounding box center [196, 45] width 4 height 4
click at [202, 69] on span "Clone" at bounding box center [203, 68] width 12 height 7
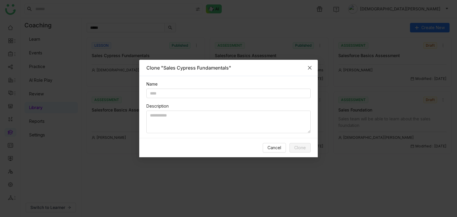
click at [308, 68] on icon "Close" at bounding box center [309, 67] width 5 height 5
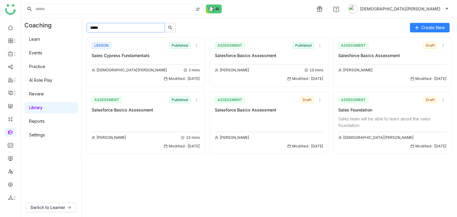
click at [96, 27] on input "*****" at bounding box center [126, 28] width 78 height 10
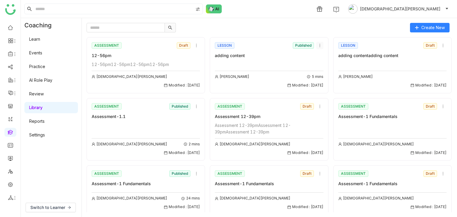
click at [318, 47] on icon at bounding box center [320, 45] width 4 height 4
click at [236, 61] on div "Arif uddin 5 mins Modified : 05/09/2025" at bounding box center [269, 74] width 108 height 27
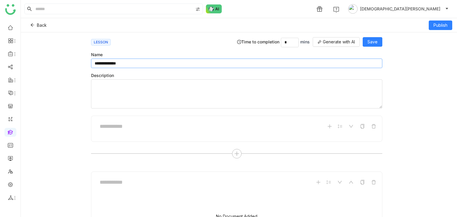
click at [110, 63] on input "**********" at bounding box center [236, 64] width 291 height 10
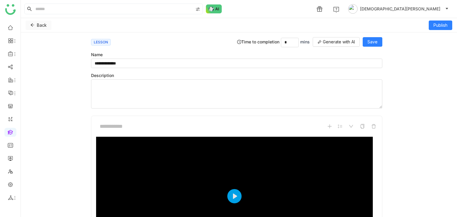
click at [33, 25] on icon at bounding box center [32, 25] width 4 height 4
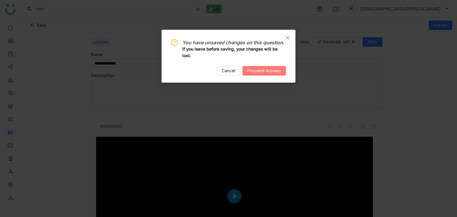
click at [254, 70] on span "Proceed Anyway" at bounding box center [264, 71] width 34 height 7
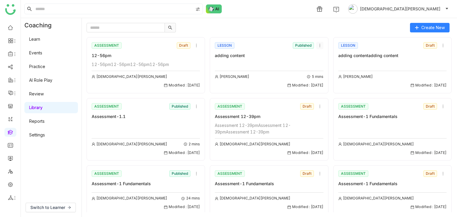
click at [318, 45] on icon at bounding box center [320, 45] width 4 height 4
click at [323, 68] on span "Clone" at bounding box center [323, 68] width 12 height 7
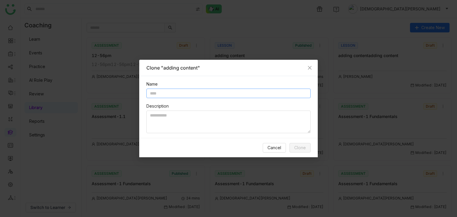
paste input "**********"
click at [182, 96] on input "text" at bounding box center [228, 94] width 164 height 10
type input "**********"
click at [173, 118] on textarea at bounding box center [228, 122] width 164 height 23
paste textarea "**********"
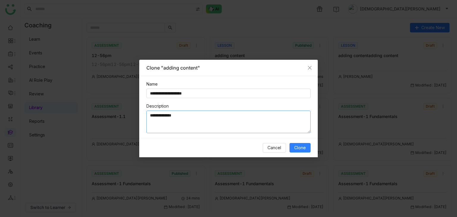
paste textarea "**********"
type textarea "**********"
click at [300, 149] on span "Clone" at bounding box center [300, 148] width 12 height 7
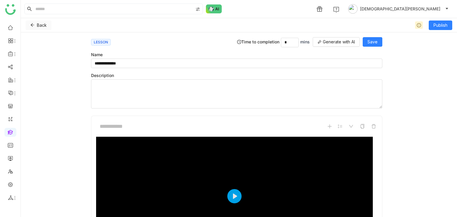
click at [31, 26] on icon at bounding box center [32, 25] width 4 height 4
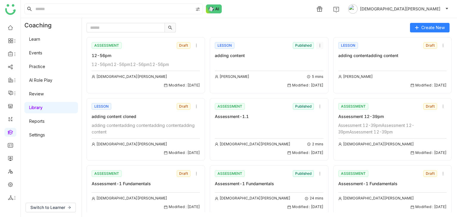
click at [318, 45] on icon at bounding box center [320, 45] width 4 height 4
click at [324, 68] on span "Clone" at bounding box center [323, 68] width 12 height 7
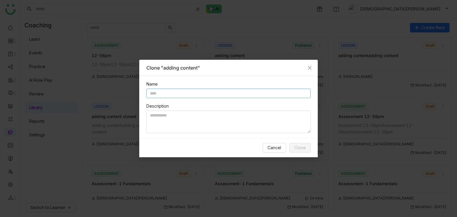
paste input "**********"
click at [152, 96] on input "text" at bounding box center [228, 94] width 164 height 10
paste input "**********"
type input "**********"
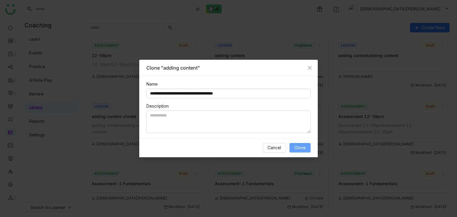
click at [294, 148] on button "Clone" at bounding box center [300, 148] width 21 height 10
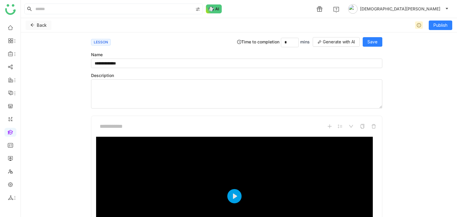
click at [31, 26] on icon at bounding box center [32, 25] width 4 height 4
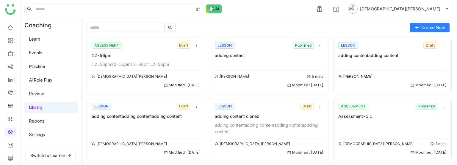
click at [160, 124] on div "Vishnu Vardhan Modified : 10/09/2025" at bounding box center [146, 139] width 108 height 34
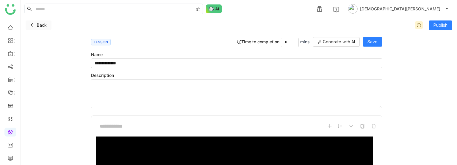
click at [35, 24] on button "Back" at bounding box center [39, 26] width 26 height 10
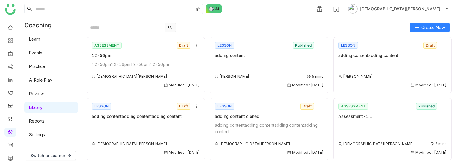
click at [128, 30] on input "text" at bounding box center [126, 28] width 78 height 10
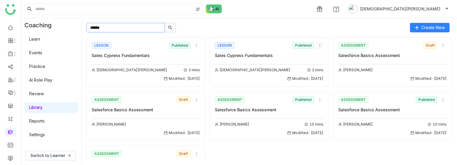
type input "*****"
click at [318, 44] on icon at bounding box center [320, 45] width 4 height 4
click at [325, 68] on span "Clone" at bounding box center [323, 68] width 12 height 7
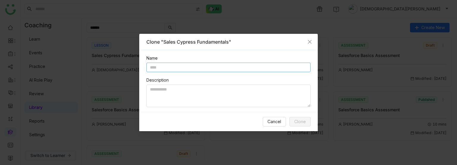
click at [225, 66] on input "text" at bounding box center [228, 68] width 164 height 10
type input "**********"
click at [177, 95] on textarea at bounding box center [228, 96] width 164 height 23
paste textarea "**********"
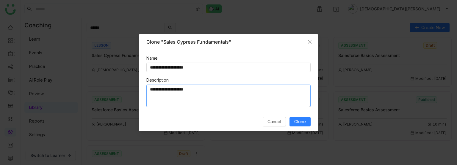
paste textarea "**********"
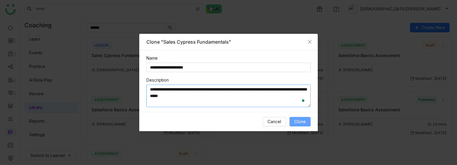
type textarea "**********"
click at [301, 118] on button "Clone" at bounding box center [300, 122] width 21 height 10
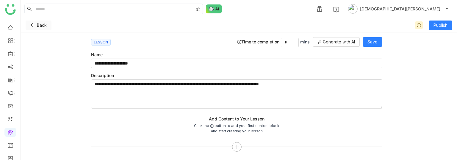
click at [33, 24] on icon at bounding box center [32, 25] width 4 height 4
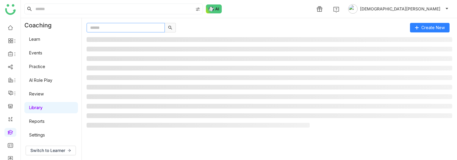
click at [117, 29] on input "text" at bounding box center [126, 28] width 78 height 10
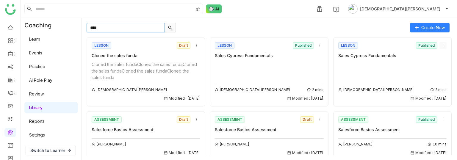
type input "****"
click at [441, 46] on icon at bounding box center [443, 45] width 4 height 4
click at [421, 89] on span "Delete" at bounding box center [416, 90] width 13 height 7
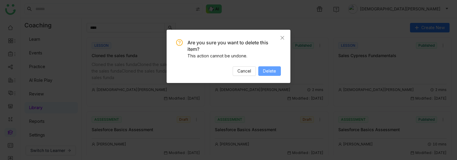
click at [262, 69] on button "Delete" at bounding box center [269, 71] width 23 height 10
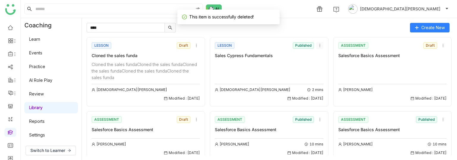
click at [318, 44] on icon at bounding box center [320, 45] width 4 height 4
click at [322, 92] on span "Delete" at bounding box center [323, 90] width 13 height 7
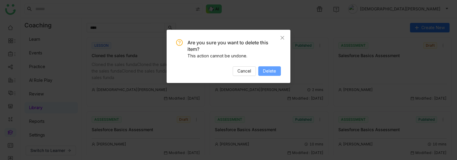
click at [275, 66] on button "Delete" at bounding box center [269, 71] width 23 height 10
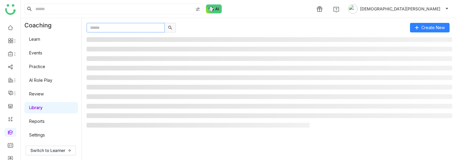
click at [133, 29] on input "text" at bounding box center [126, 28] width 78 height 10
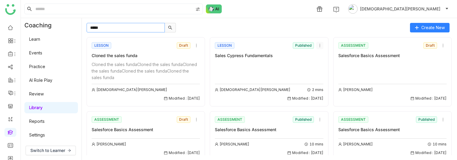
type input "*****"
click at [318, 44] on icon at bounding box center [320, 45] width 4 height 4
click at [268, 59] on div "LESSON Published Sales Cypress Fundamentals [DEMOGRAPHIC_DATA][PERSON_NAME] 2 m…" at bounding box center [269, 71] width 108 height 60
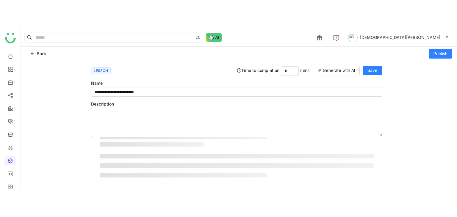
scroll to position [330, 0]
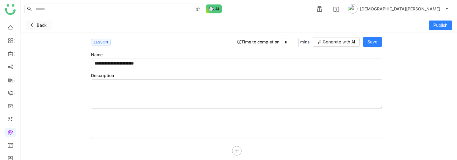
click at [32, 23] on icon at bounding box center [32, 25] width 4 height 4
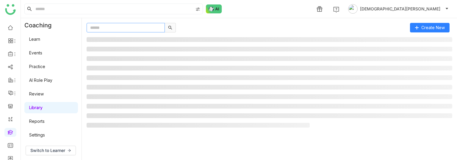
click at [111, 26] on input "text" at bounding box center [126, 28] width 78 height 10
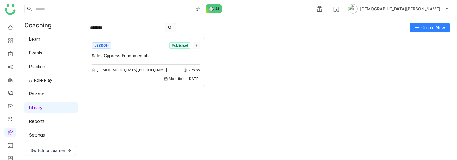
type input "********"
click at [196, 45] on icon at bounding box center [196, 45] width 4 height 4
click at [206, 69] on span "Clone" at bounding box center [203, 68] width 12 height 7
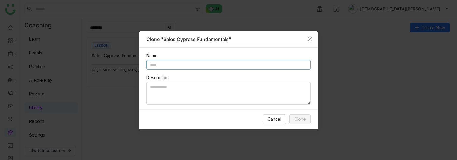
click at [200, 65] on input "text" at bounding box center [228, 65] width 164 height 10
paste input "**********"
type input "**********"
click at [244, 99] on textarea at bounding box center [228, 93] width 164 height 23
paste textarea "**********"
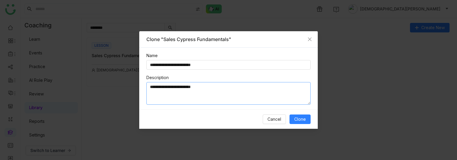
paste textarea "**********"
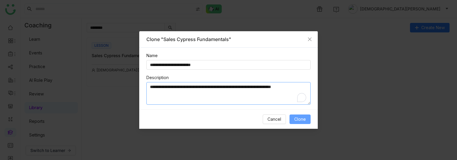
type textarea "**********"
click at [300, 120] on span "Clone" at bounding box center [300, 119] width 12 height 7
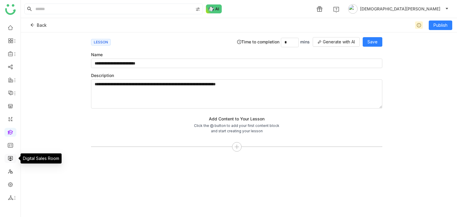
click at [10, 160] on link at bounding box center [10, 158] width 5 height 5
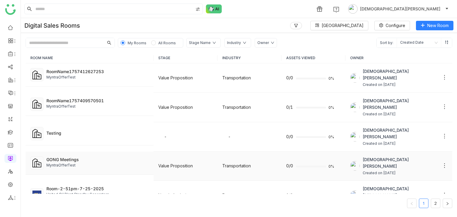
click at [115, 160] on div "MyntraOfferTest" at bounding box center [97, 166] width 102 height 6
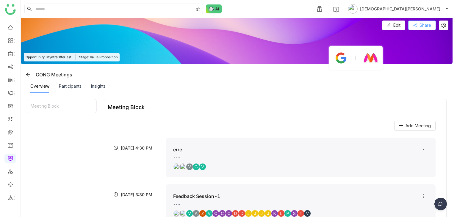
click at [424, 26] on span "Share" at bounding box center [426, 25] width 12 height 7
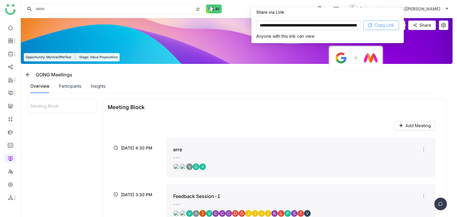
click at [376, 28] on span "Copy Link" at bounding box center [385, 25] width 20 height 7
click at [446, 26] on icon at bounding box center [443, 25] width 9 height 5
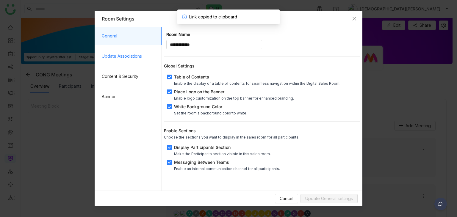
click at [123, 62] on span "Update Associations" at bounding box center [129, 56] width 55 height 18
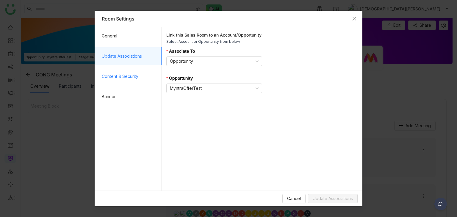
click at [124, 79] on span "Content & Security" at bounding box center [129, 77] width 55 height 18
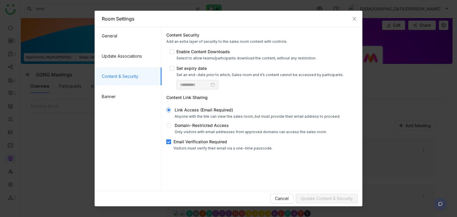
click at [182, 147] on div "Visitors must verify their email via a one-time passcode." at bounding box center [222, 148] width 99 height 4
click at [313, 160] on span "Update Content & Security" at bounding box center [327, 199] width 52 height 7
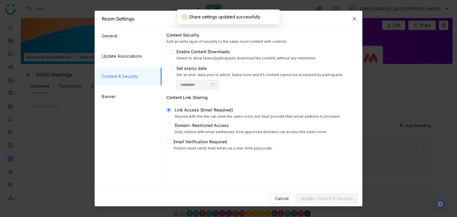
click at [354, 22] on span "Close" at bounding box center [354, 19] width 16 height 16
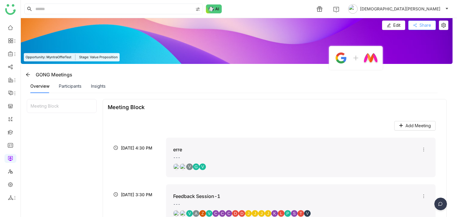
click at [418, 26] on button "Share" at bounding box center [422, 26] width 28 height 10
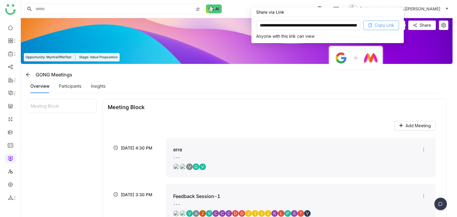
click at [379, 23] on span "Copy Link" at bounding box center [385, 25] width 20 height 7
